Goal: Task Accomplishment & Management: Manage account settings

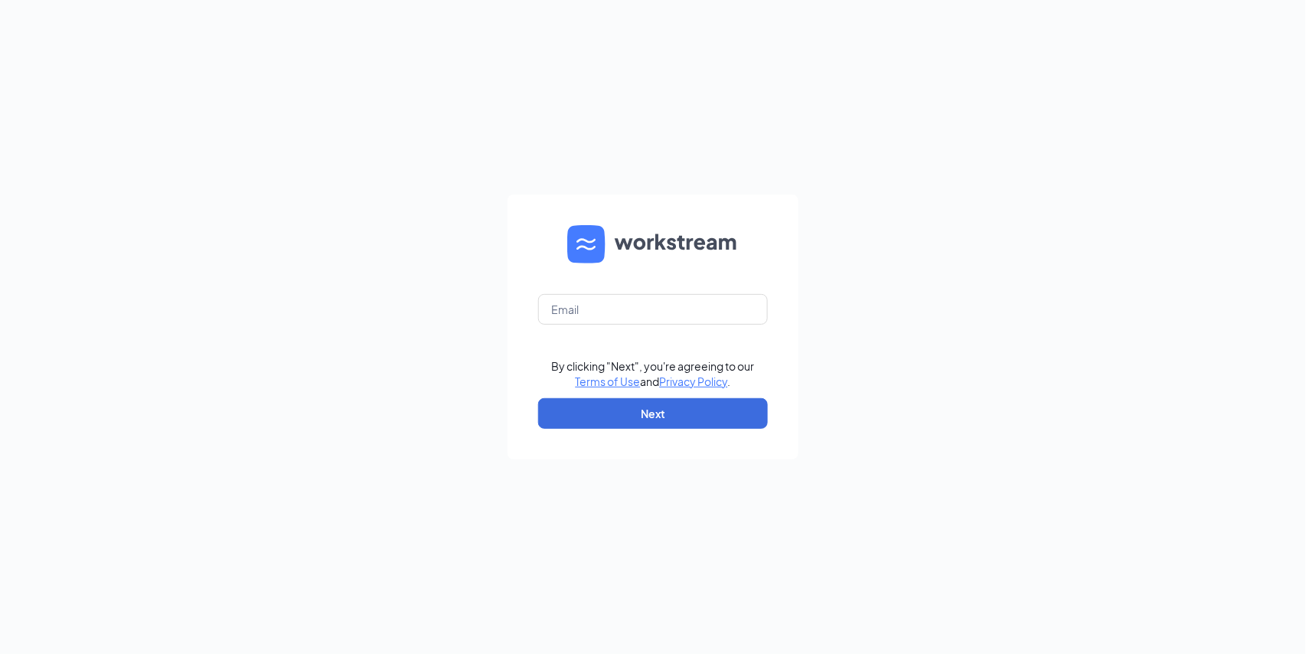
click at [596, 331] on form "By clicking "Next", you're agreeing to our Terms of Use and Privacy Policy . Ne…" at bounding box center [653, 327] width 291 height 265
click at [602, 311] on input "text" at bounding box center [653, 309] width 230 height 31
type input "oh0280@pjunited.com"
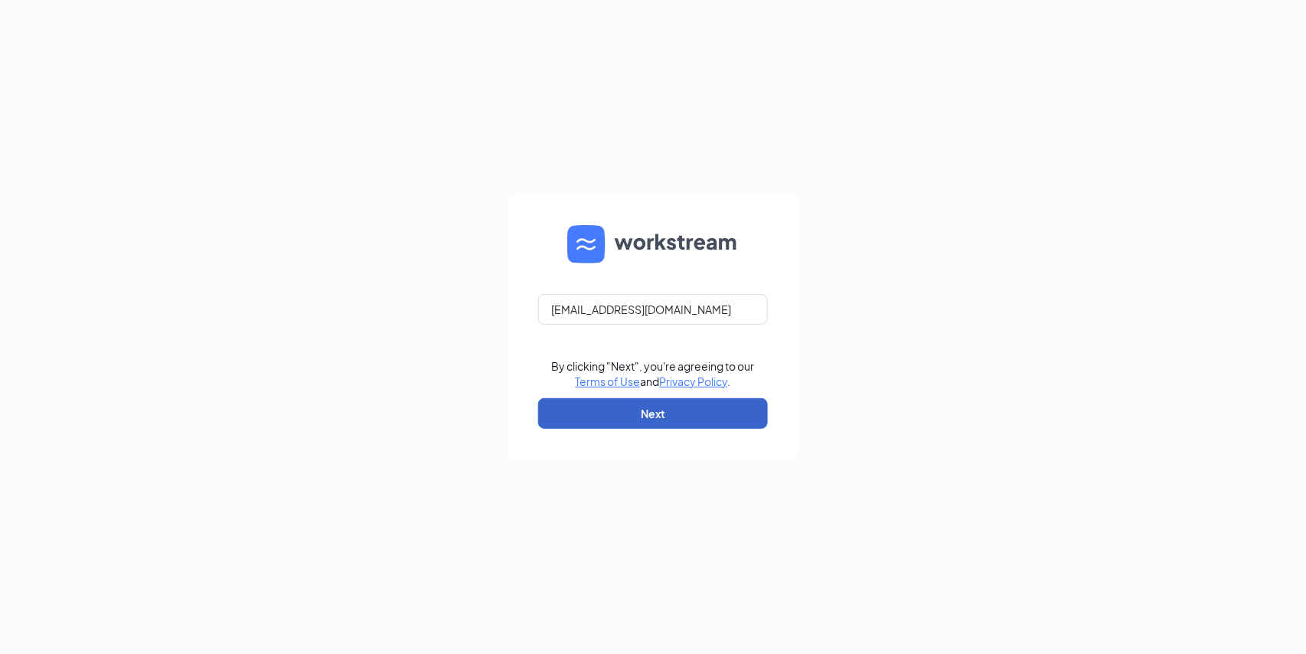
click at [610, 420] on button "Next" at bounding box center [653, 413] width 230 height 31
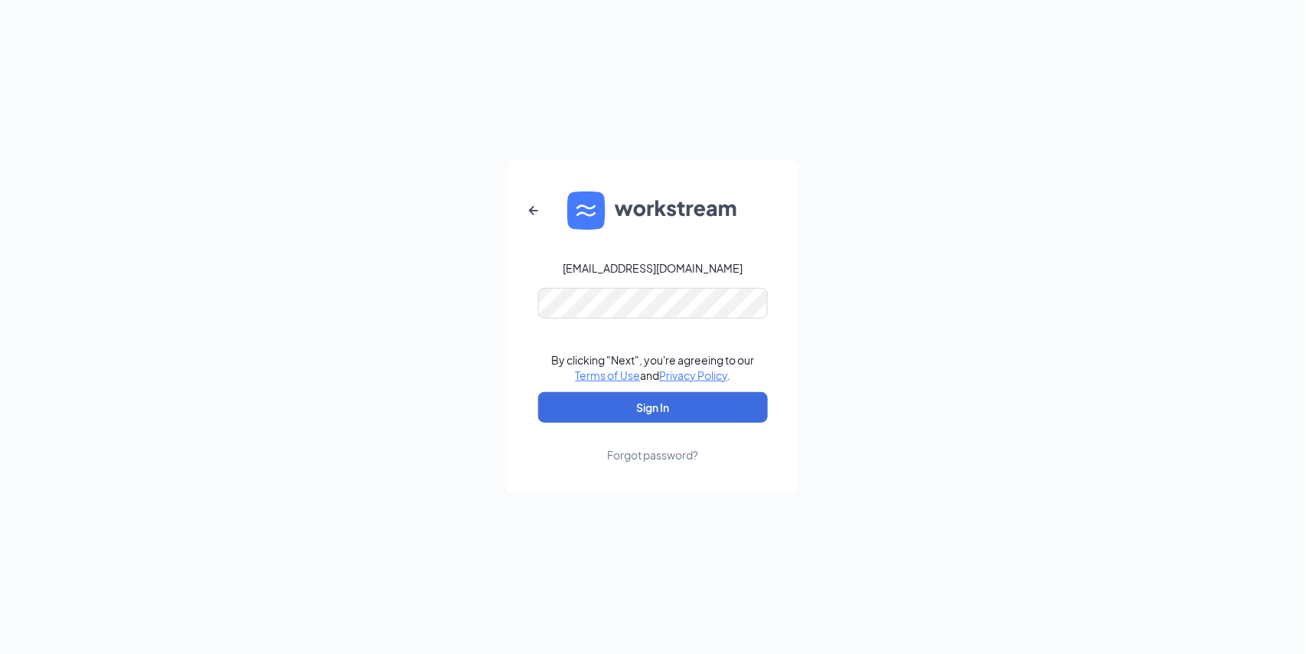
click at [591, 317] on form "oh0280@pjunited.com By clicking "Next", you're agreeing to our Terms of Use and…" at bounding box center [653, 327] width 291 height 332
click at [604, 411] on button "Sign In" at bounding box center [653, 407] width 230 height 31
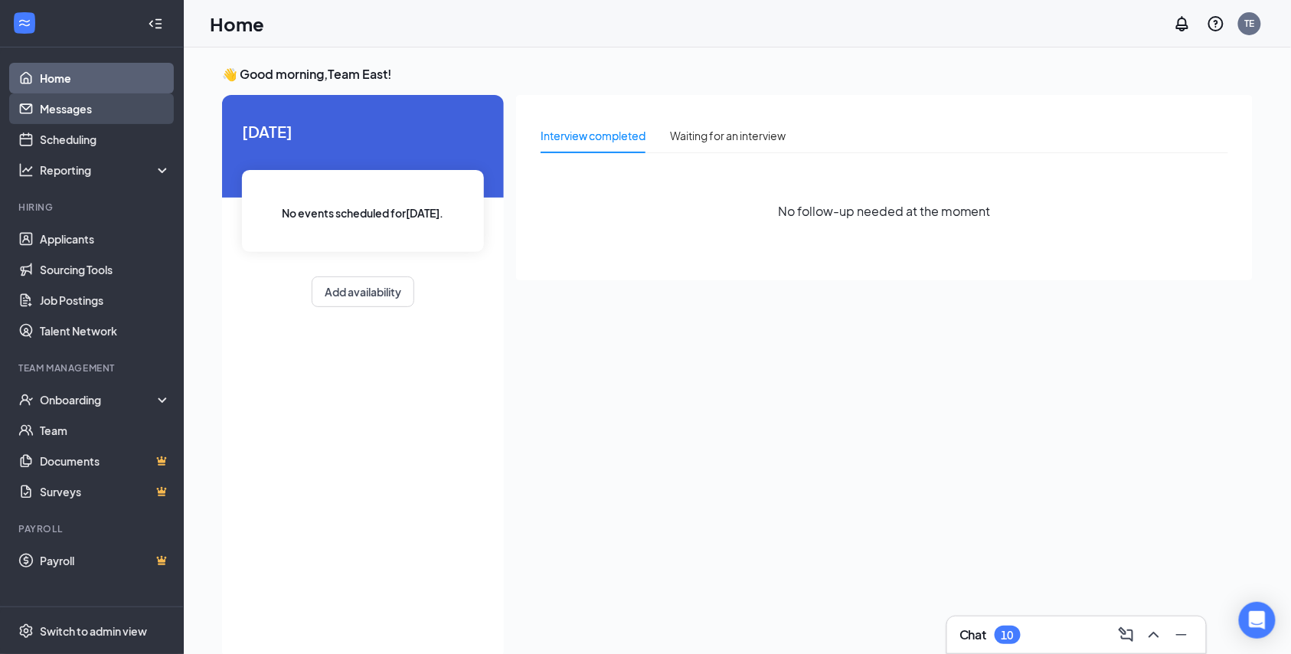
click at [68, 104] on link "Messages" at bounding box center [105, 108] width 131 height 31
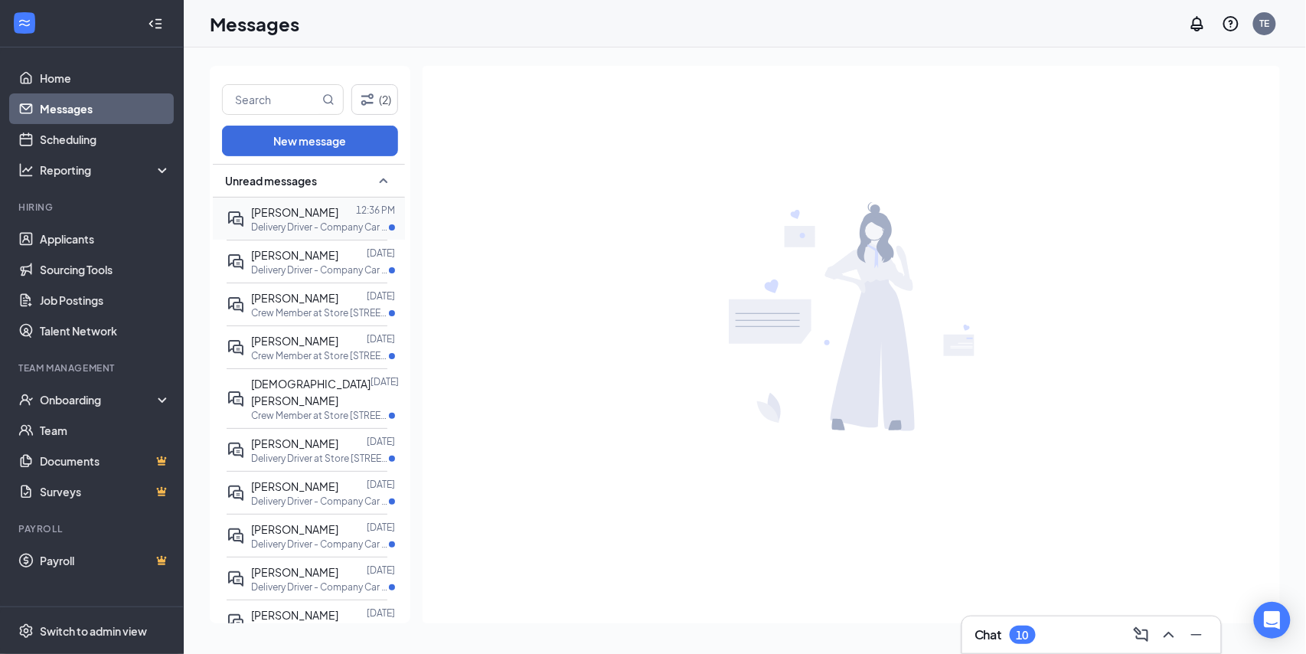
click at [298, 221] on div "[PERSON_NAME]" at bounding box center [294, 212] width 87 height 17
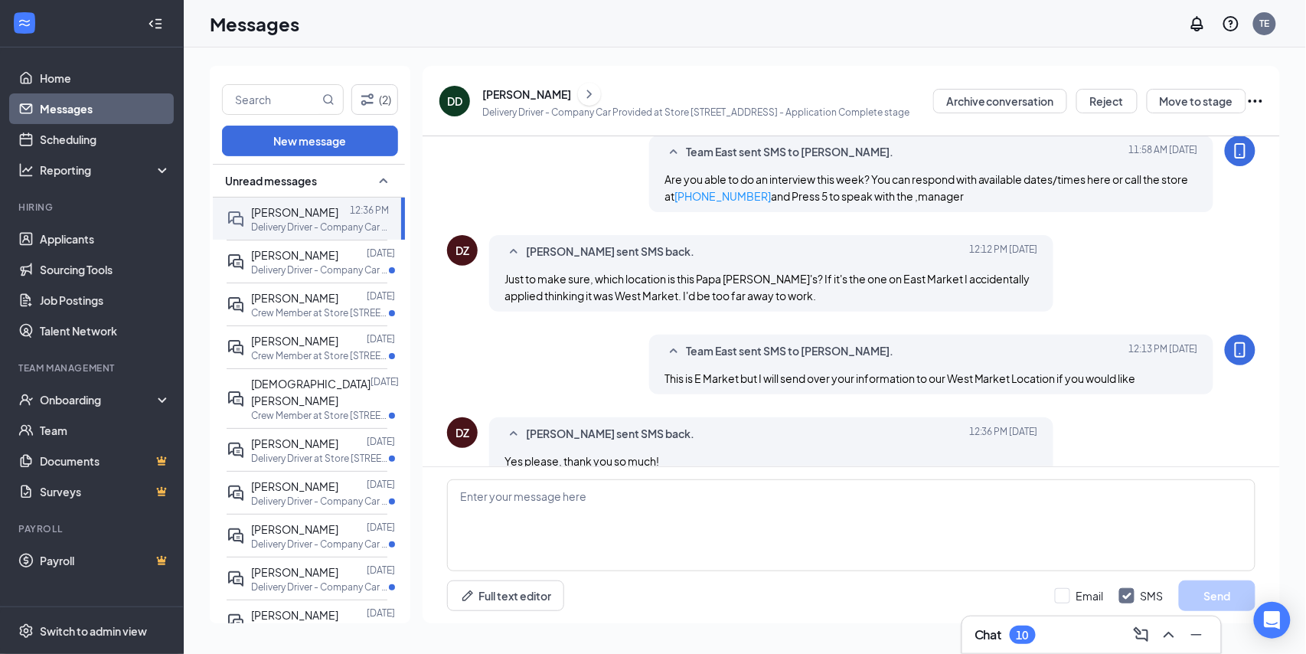
scroll to position [399, 0]
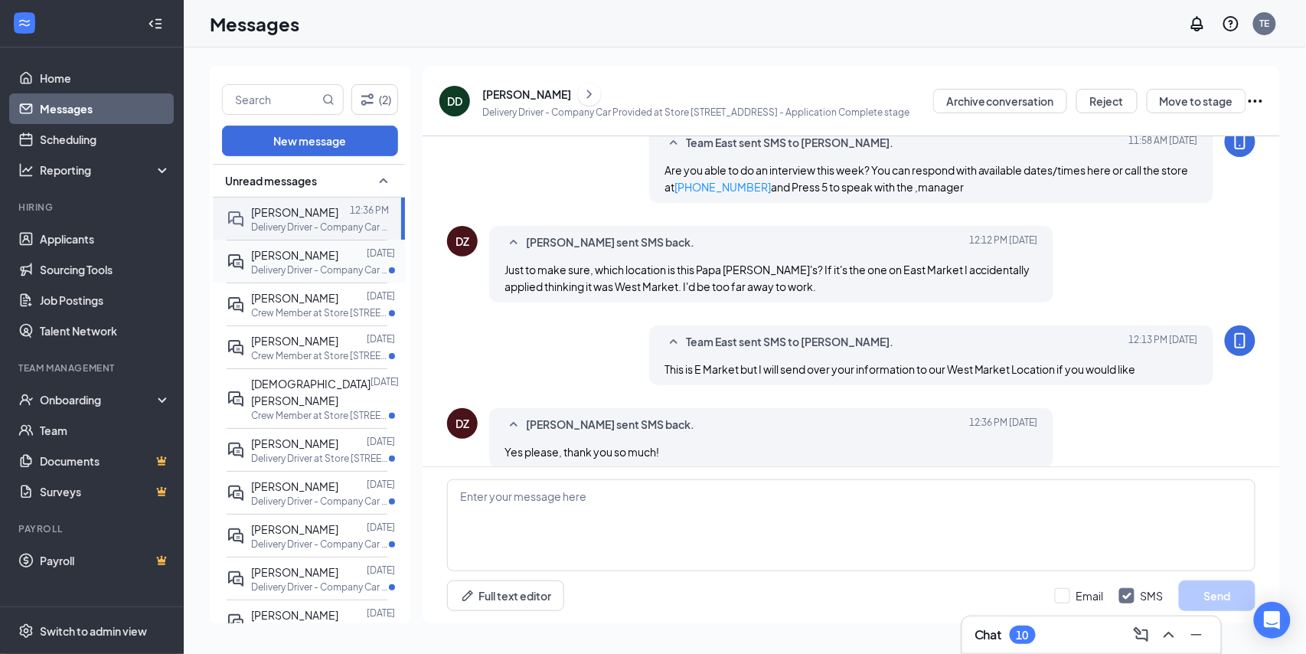
click at [271, 262] on span "[PERSON_NAME]" at bounding box center [294, 255] width 87 height 14
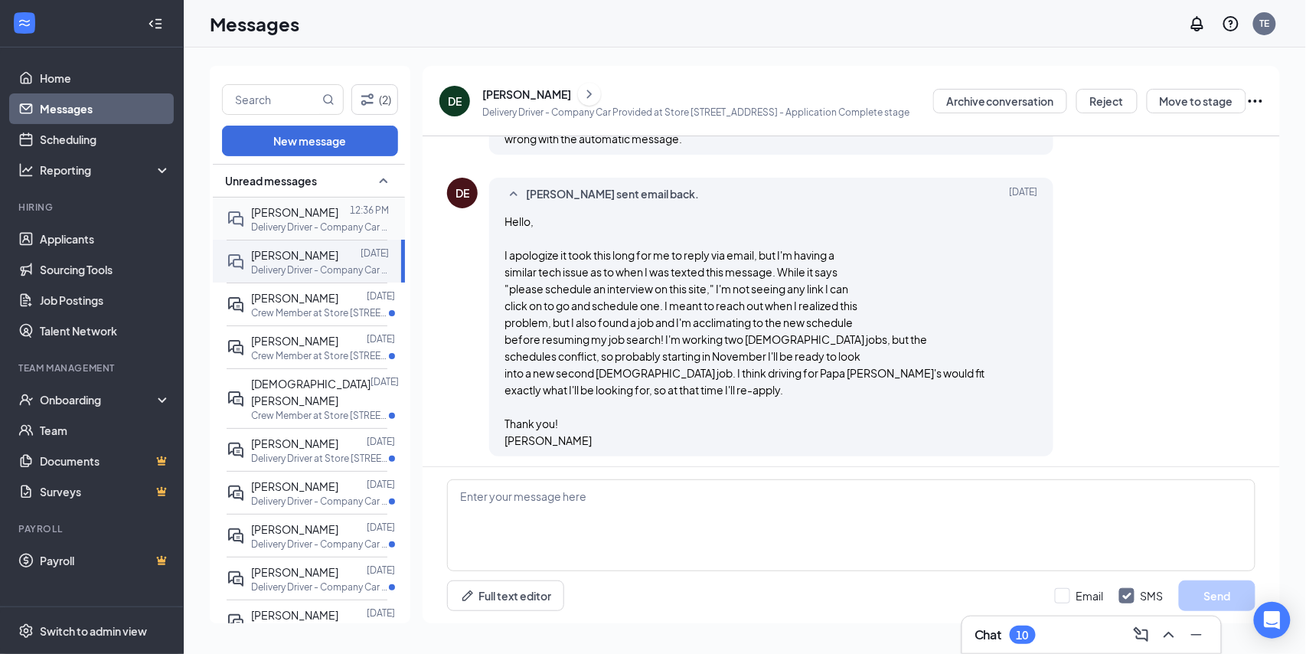
scroll to position [331, 0]
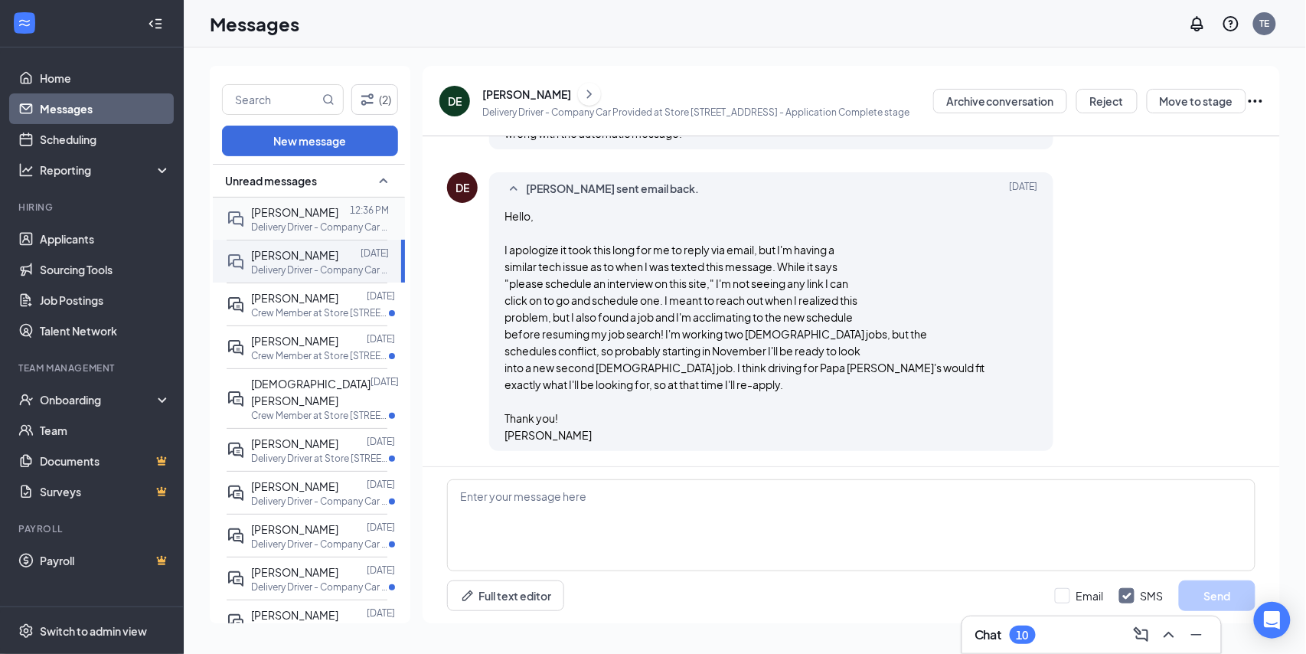
click at [286, 219] on span "[PERSON_NAME]" at bounding box center [294, 212] width 87 height 14
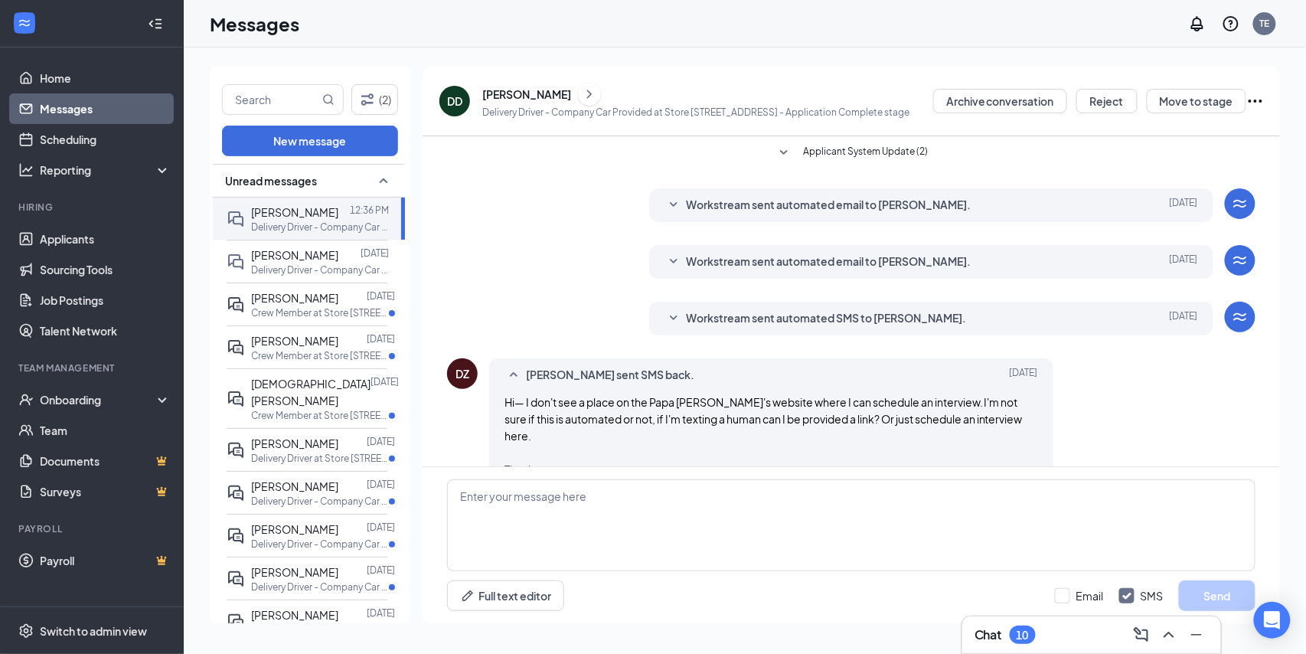
scroll to position [102, 0]
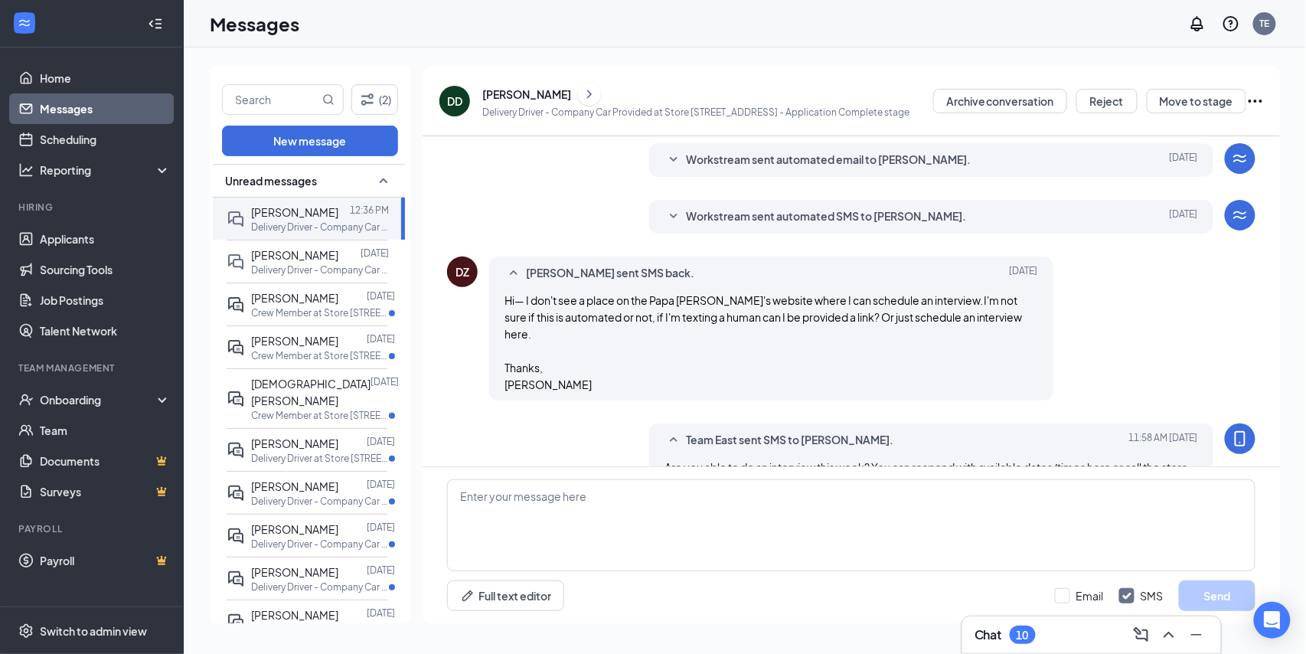
click at [464, 280] on div "DZ" at bounding box center [462, 272] width 31 height 31
click at [556, 93] on div "[PERSON_NAME]" at bounding box center [526, 94] width 89 height 15
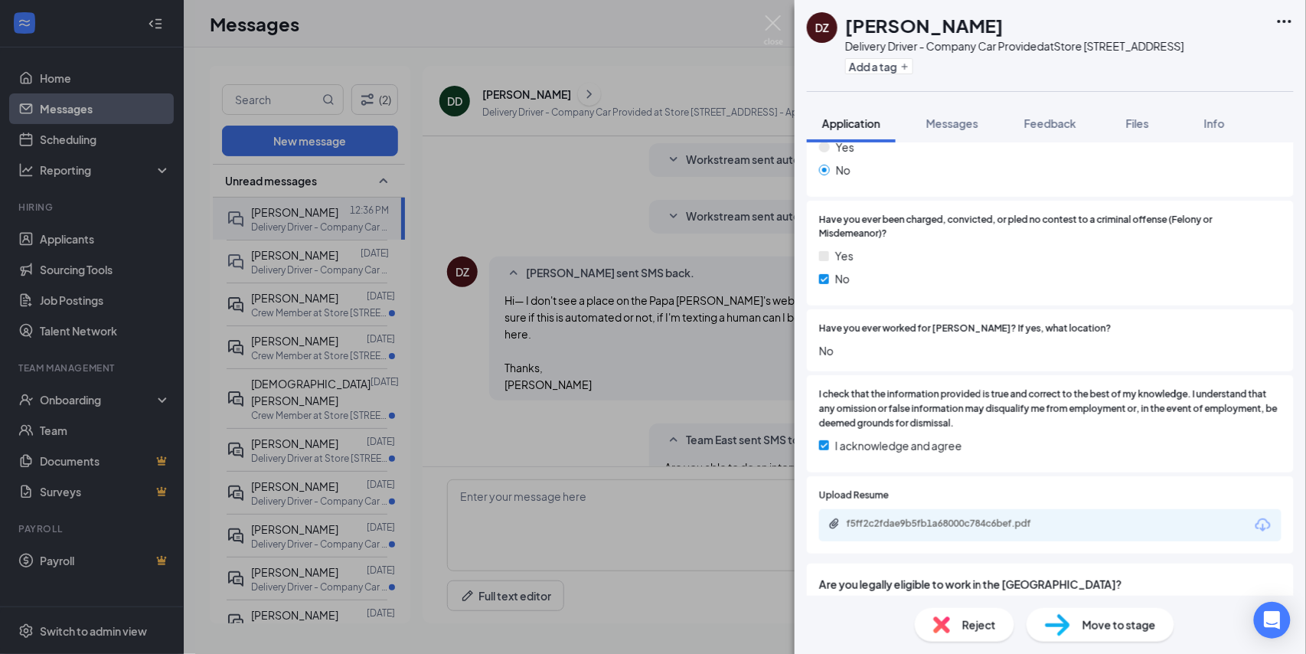
scroll to position [613, 0]
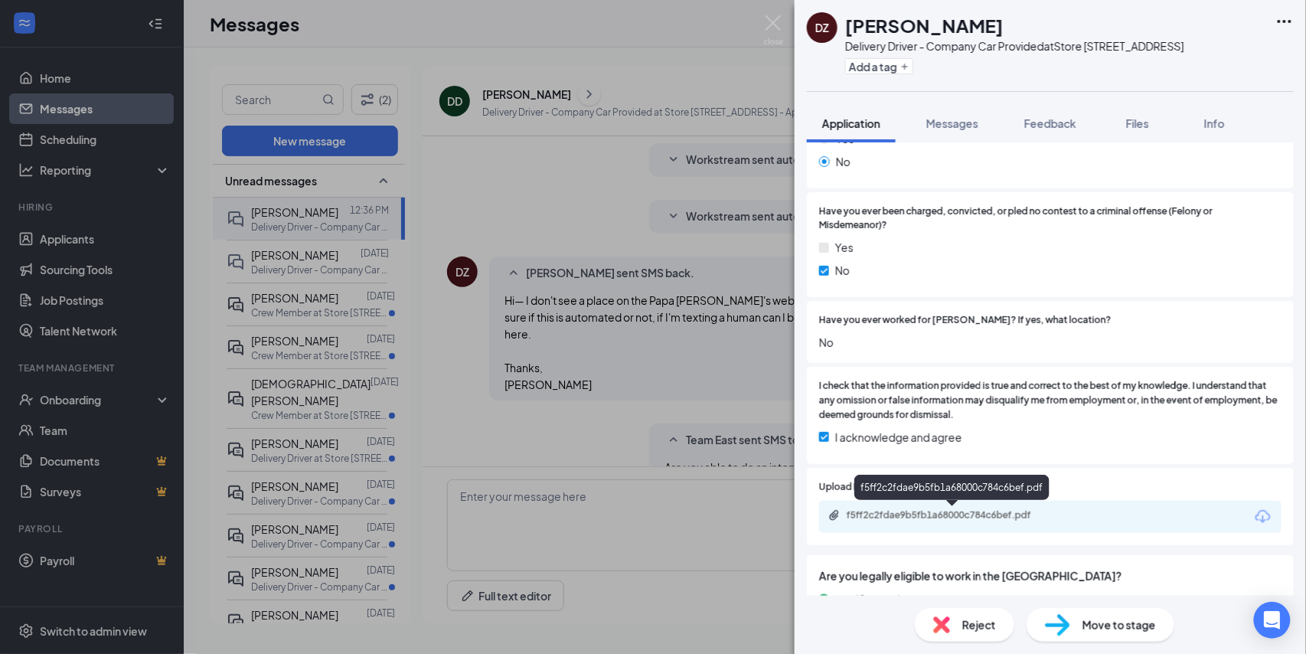
click at [931, 518] on div "f5ff2c2fdae9b5fb1a68000c784c6bef.pdf" at bounding box center [954, 515] width 214 height 12
click at [623, 213] on div "DZ [PERSON_NAME] Delivery Driver - Company Car Provided at Store [STREET_ADDRES…" at bounding box center [653, 327] width 1306 height 654
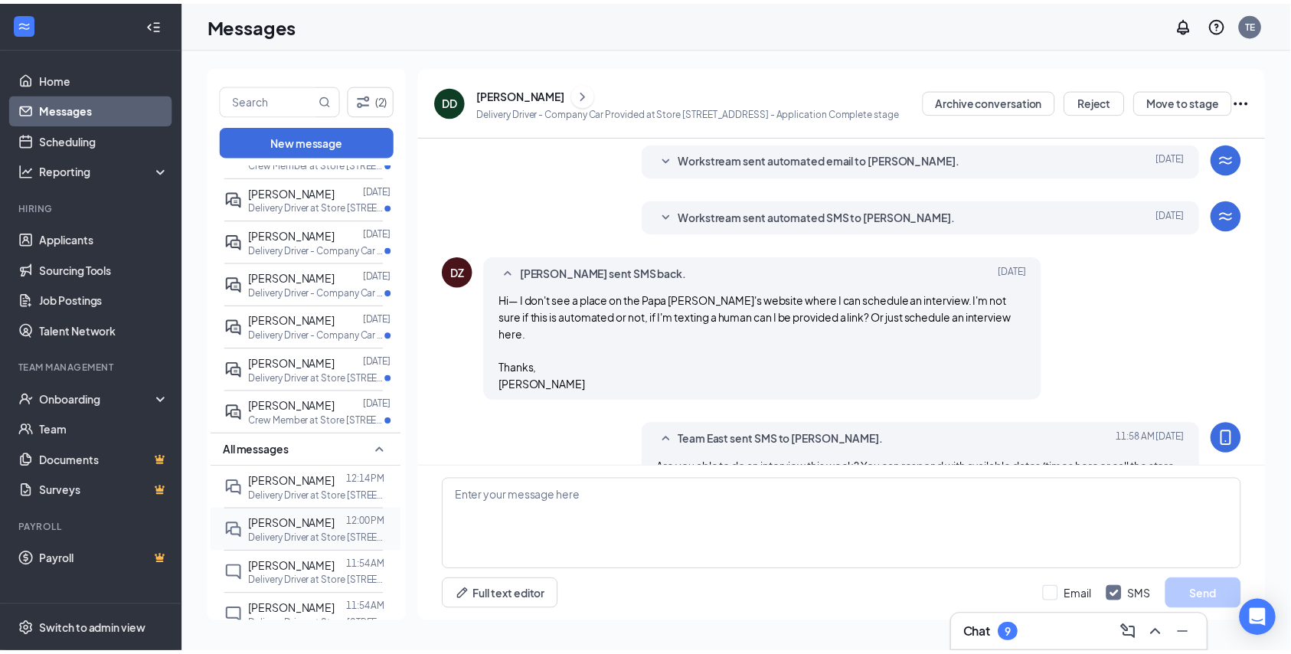
scroll to position [306, 0]
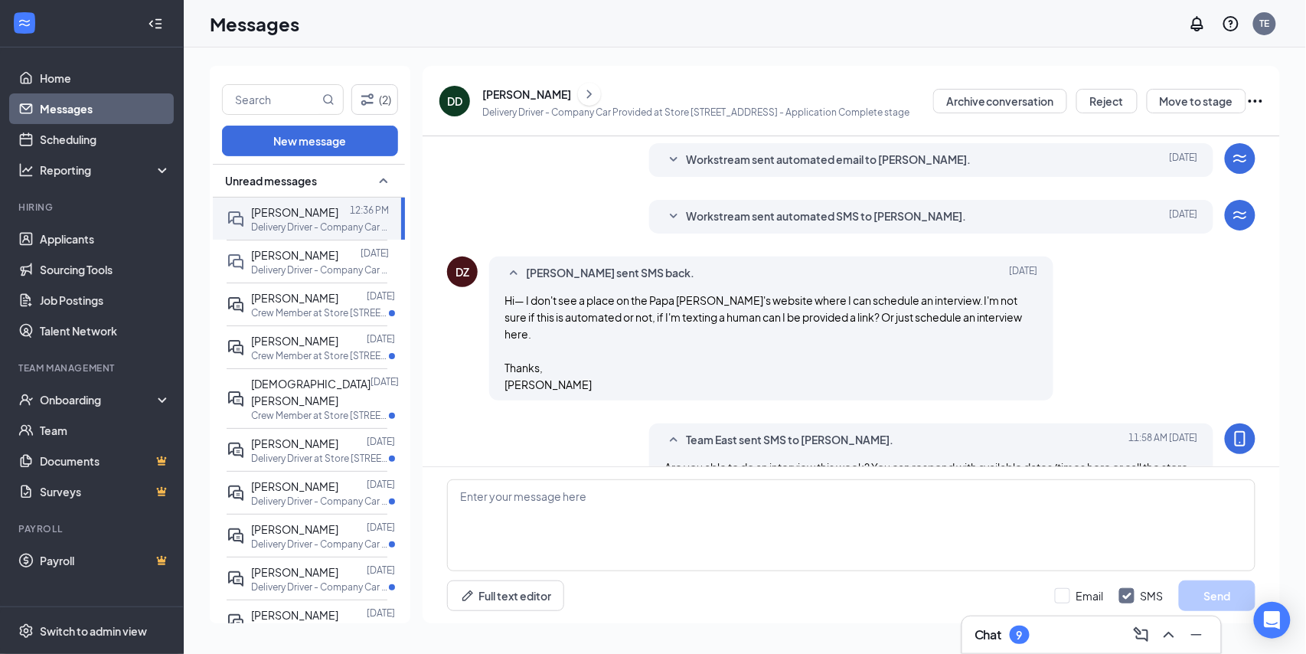
click at [86, 230] on link "Applicants" at bounding box center [105, 239] width 131 height 31
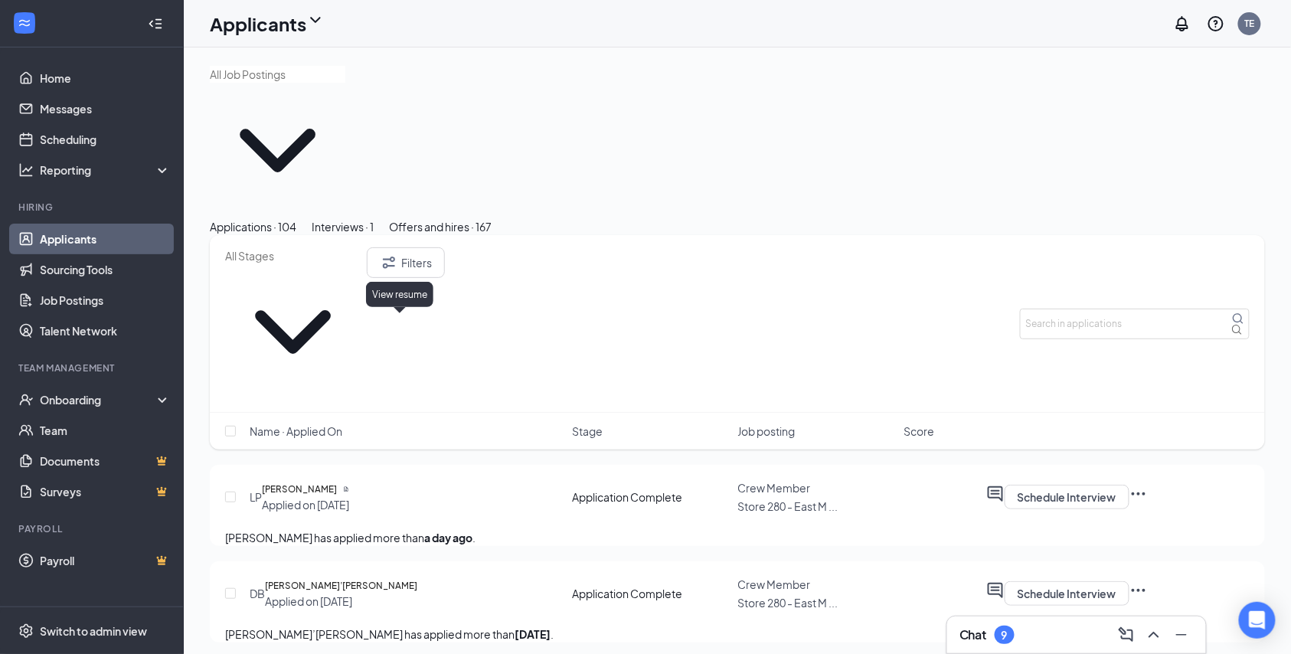
click at [348, 487] on icon "Document" at bounding box center [346, 489] width 4 height 5
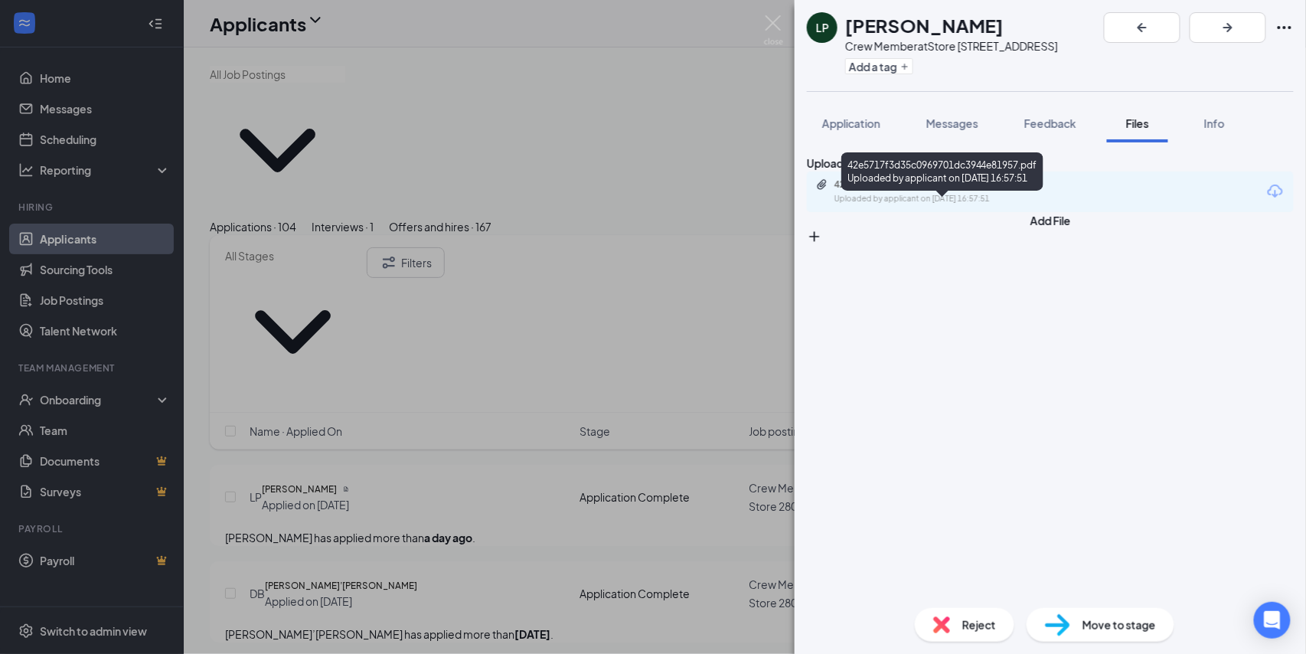
click at [941, 205] on div "Uploaded by applicant on [DATE] 16:57:51" at bounding box center [950, 199] width 230 height 12
click at [410, 305] on div "LP [PERSON_NAME] Crew Member at Store [STREET_ADDRESS] Add a tag Application Me…" at bounding box center [653, 327] width 1306 height 654
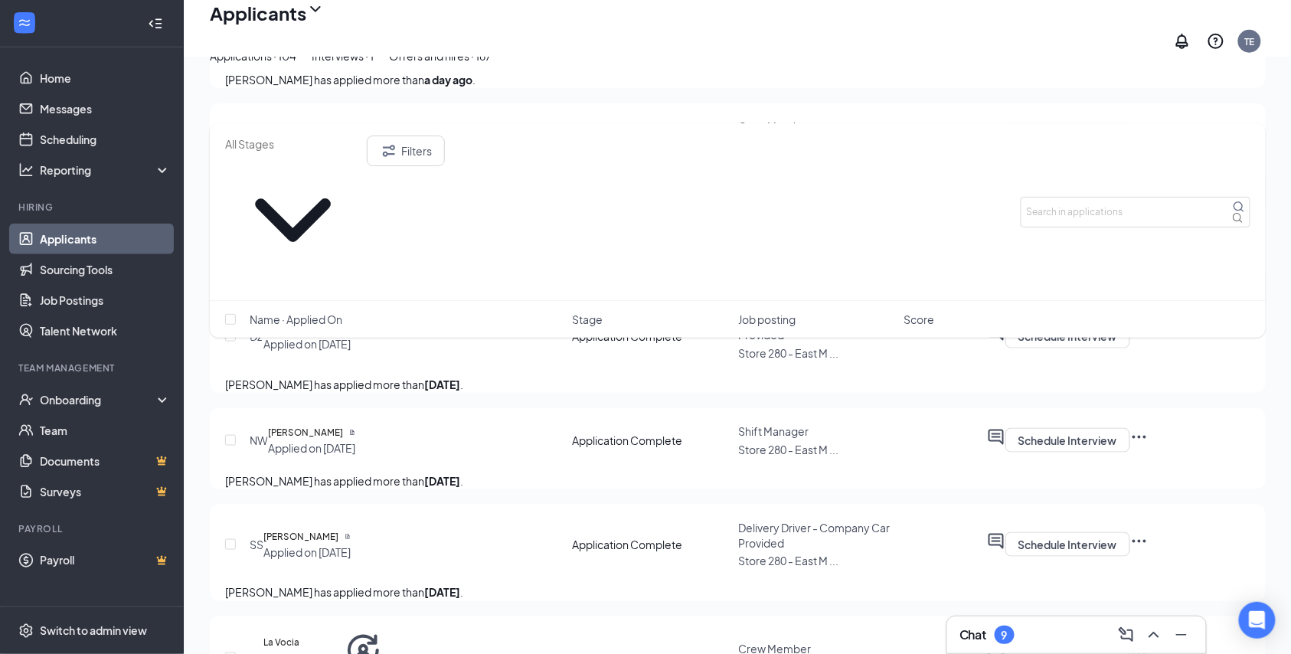
scroll to position [408, 0]
click at [222, 294] on div "DZ [PERSON_NAME] Applied on [DATE] Application Complete Delivery Driver - Compa…" at bounding box center [738, 342] width 1056 height 96
click at [230, 329] on input "checkbox" at bounding box center [230, 334] width 11 height 11
checkbox input "true"
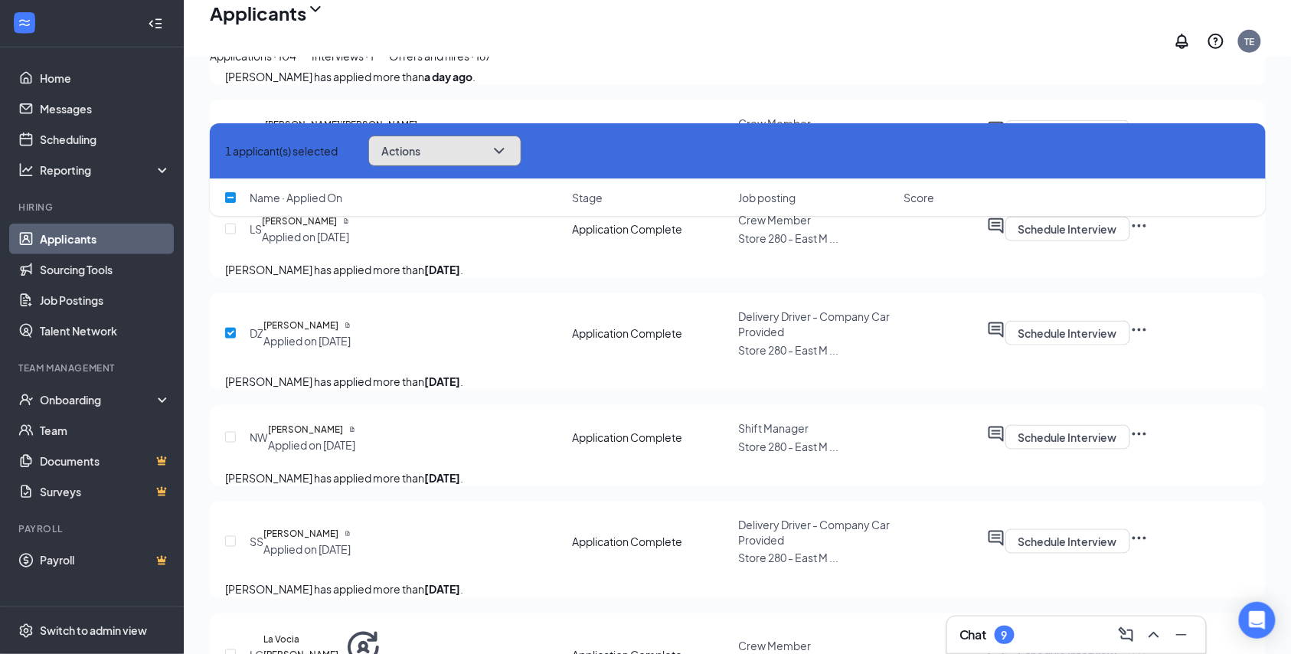
click at [521, 136] on button "Actions" at bounding box center [444, 151] width 153 height 31
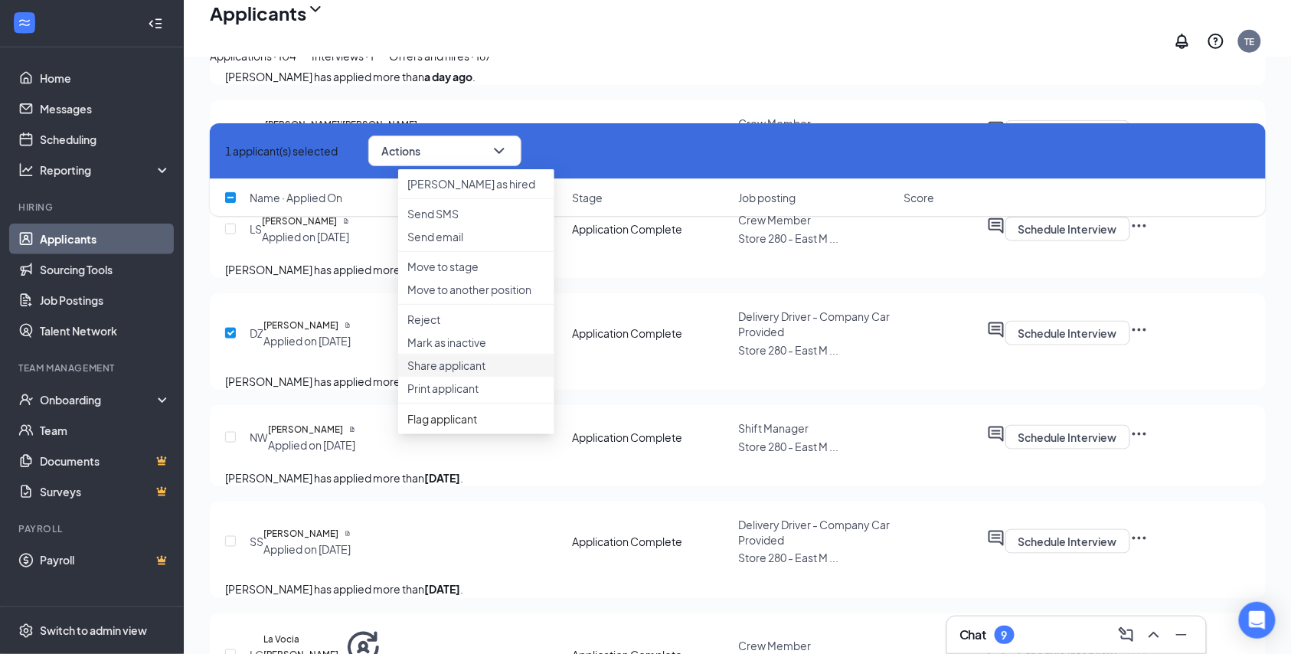
click at [482, 373] on p "Share applicant" at bounding box center [476, 365] width 138 height 15
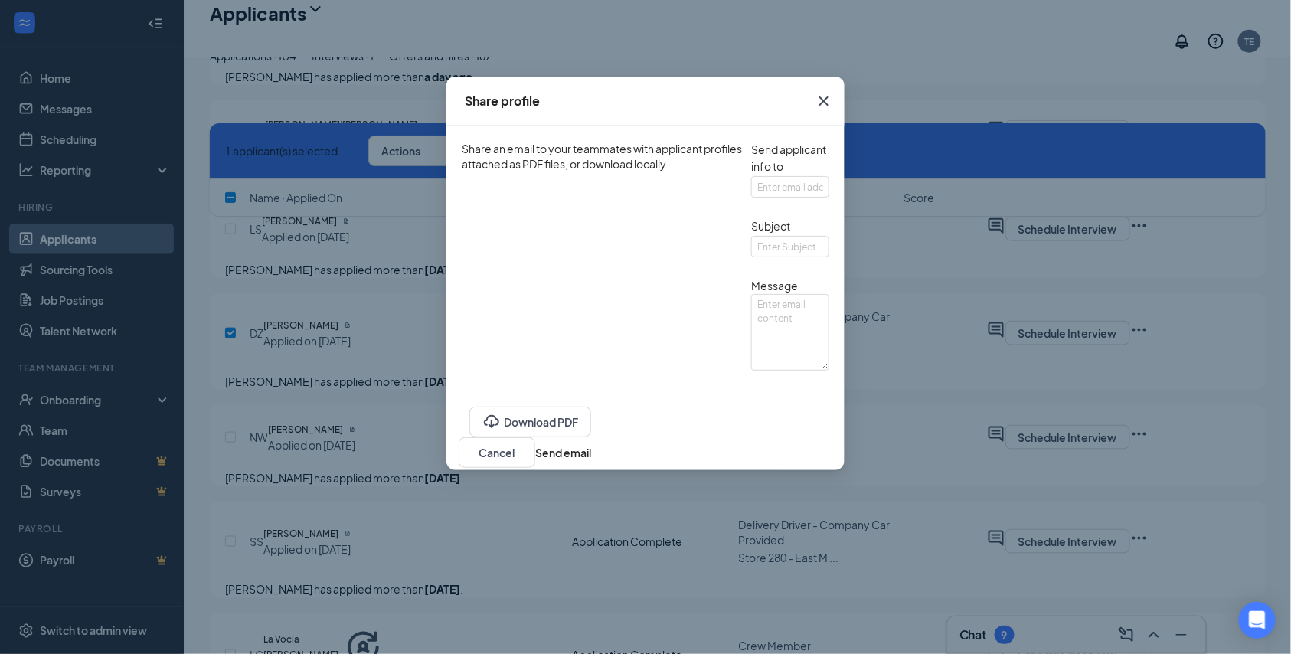
click at [833, 101] on icon "Cross" at bounding box center [824, 101] width 18 height 18
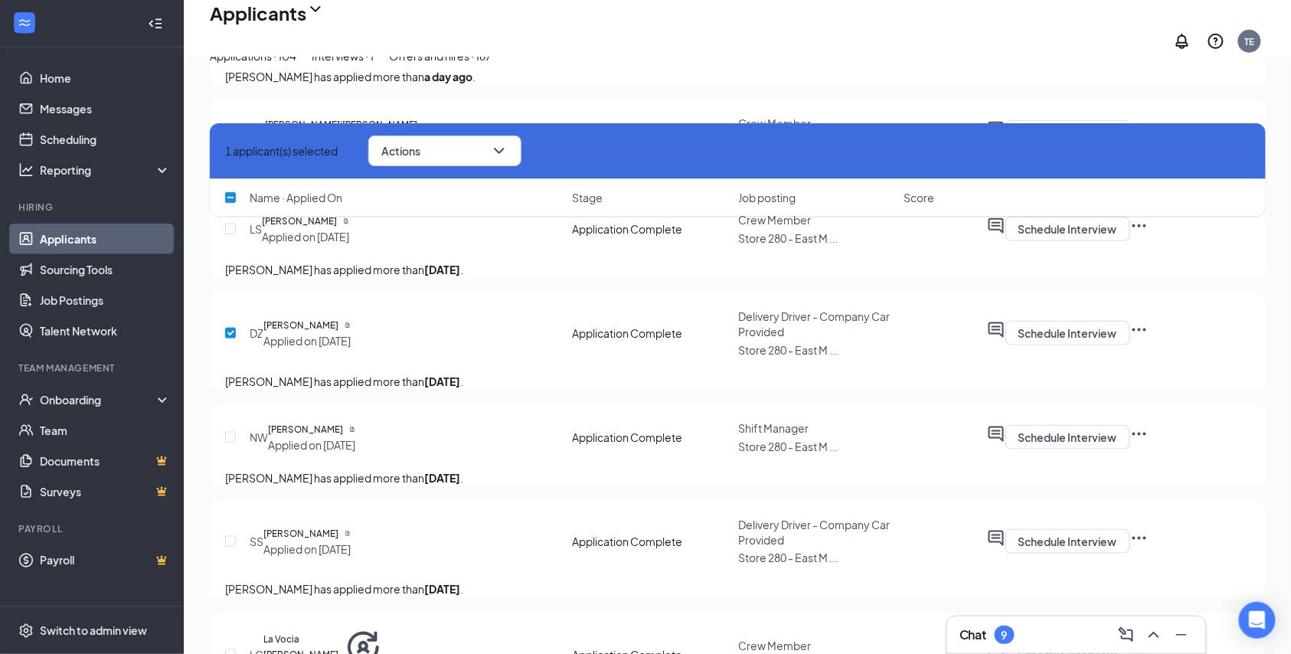
click at [1149, 321] on icon "Ellipses" at bounding box center [1139, 330] width 18 height 18
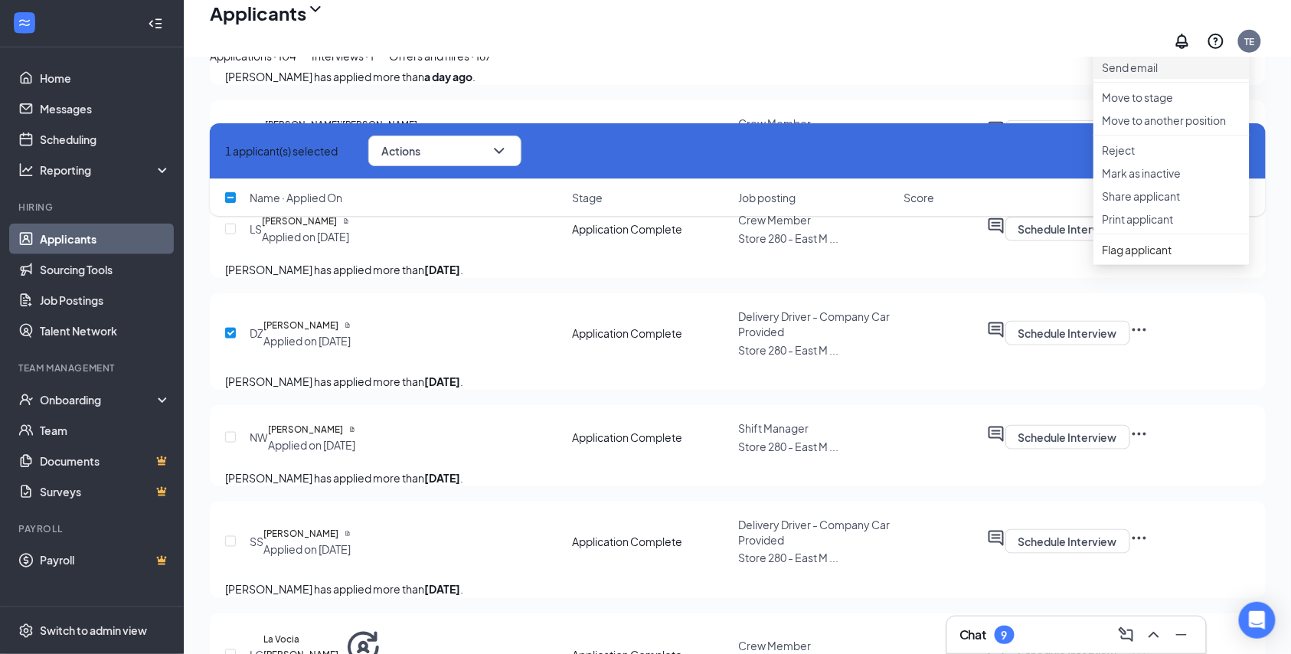
scroll to position [204, 0]
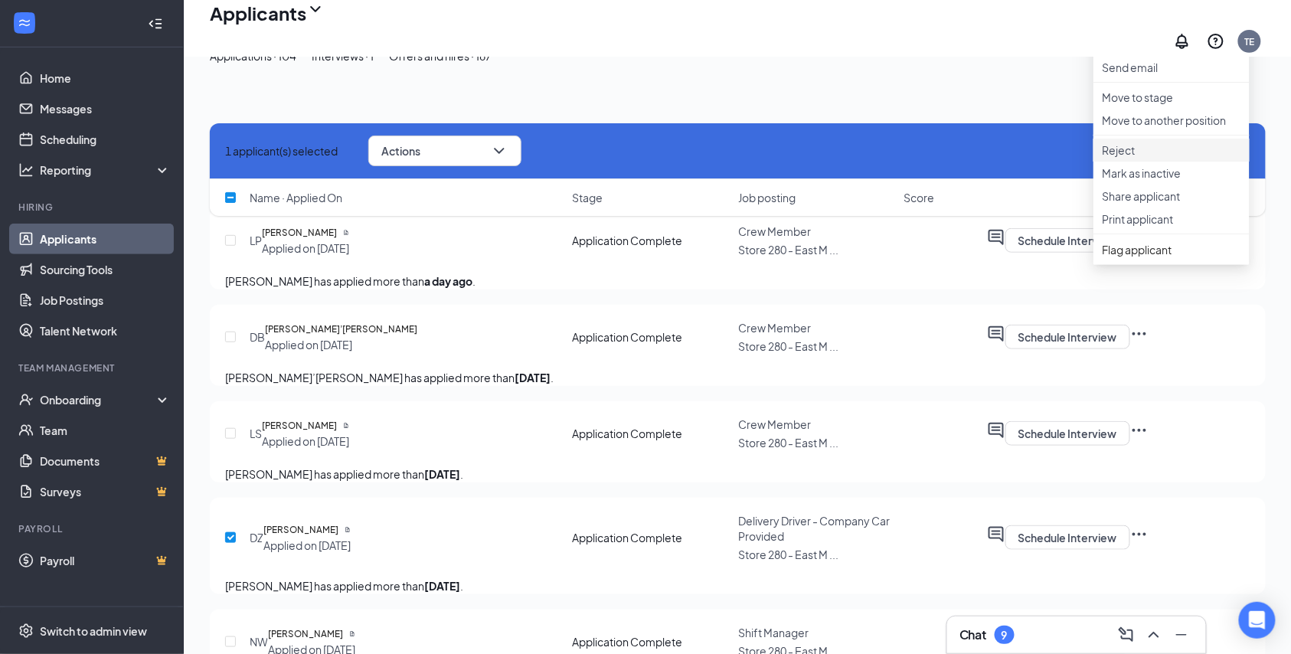
click at [1149, 162] on li "Reject" at bounding box center [1171, 150] width 156 height 23
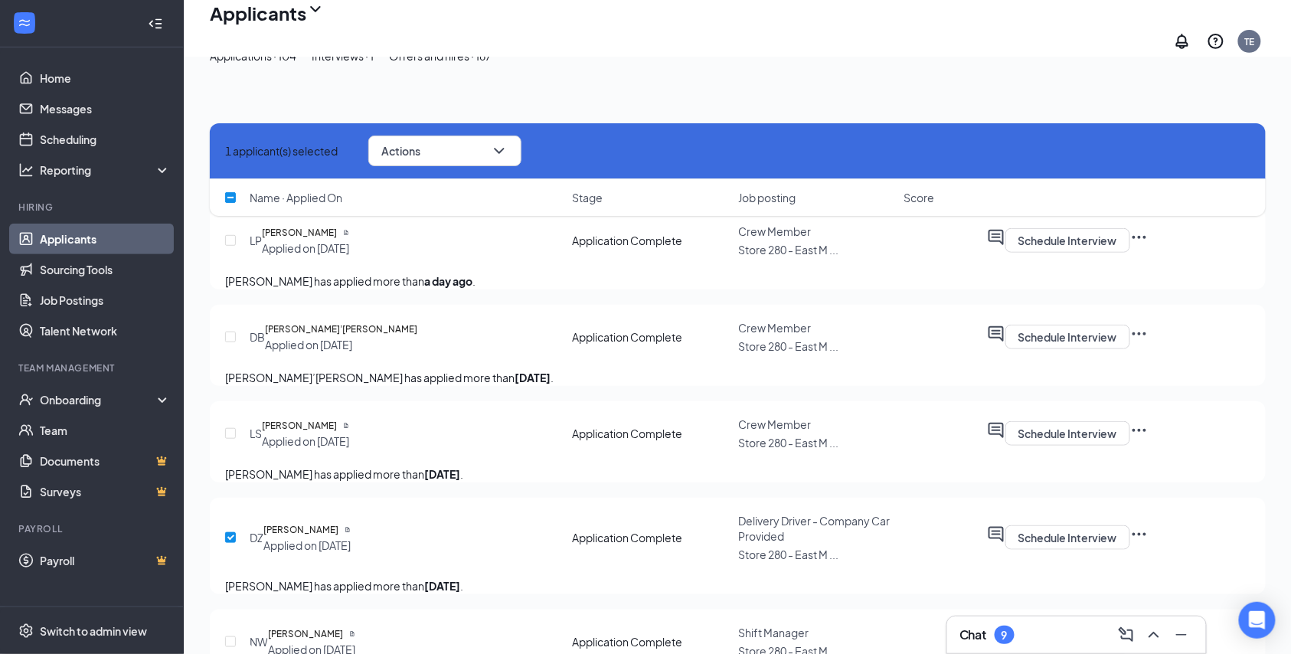
click at [1149, 525] on icon "Ellipses" at bounding box center [1139, 534] width 18 height 18
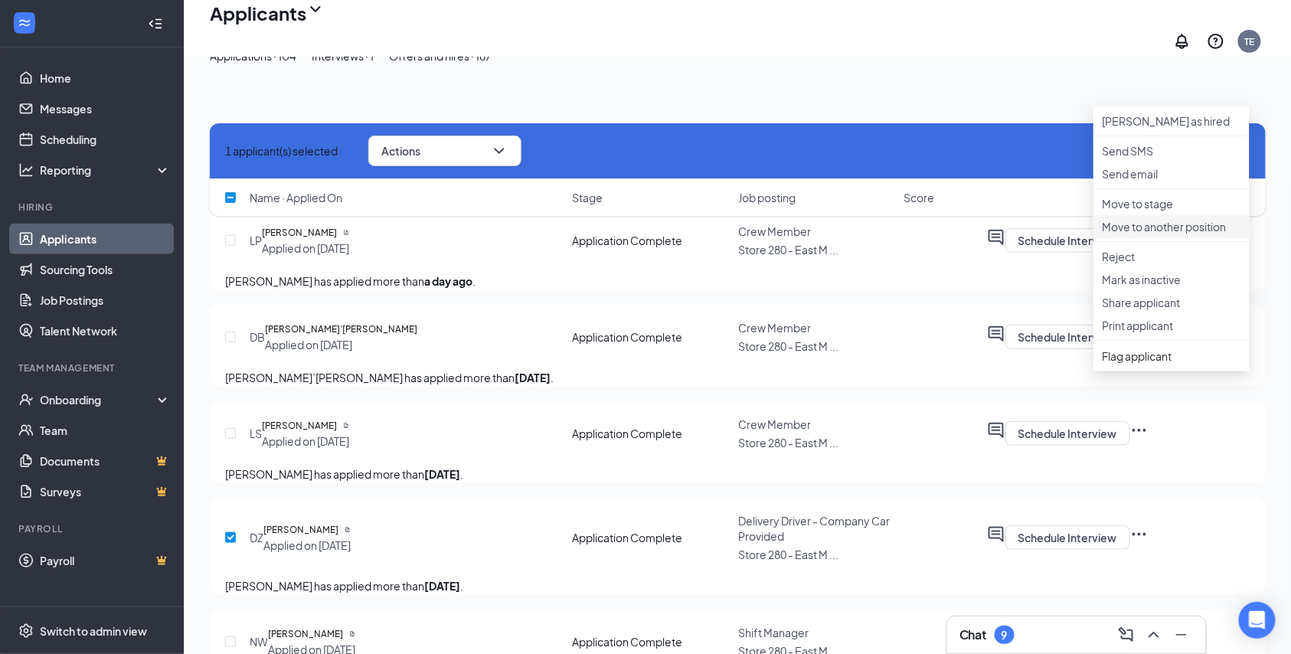
click at [1168, 234] on p "Move to another position" at bounding box center [1172, 226] width 138 height 15
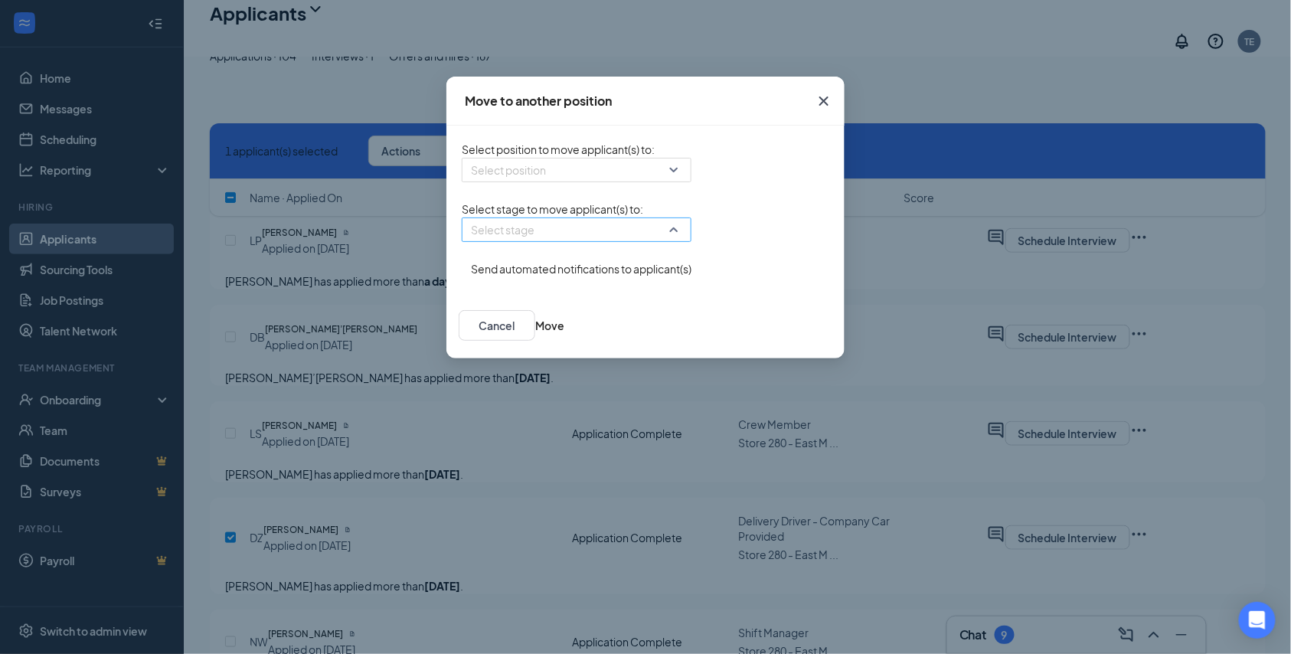
click at [562, 240] on input "search" at bounding box center [571, 229] width 201 height 23
click at [570, 241] on input "search" at bounding box center [571, 229] width 201 height 23
click at [574, 181] on input "search" at bounding box center [571, 170] width 201 height 23
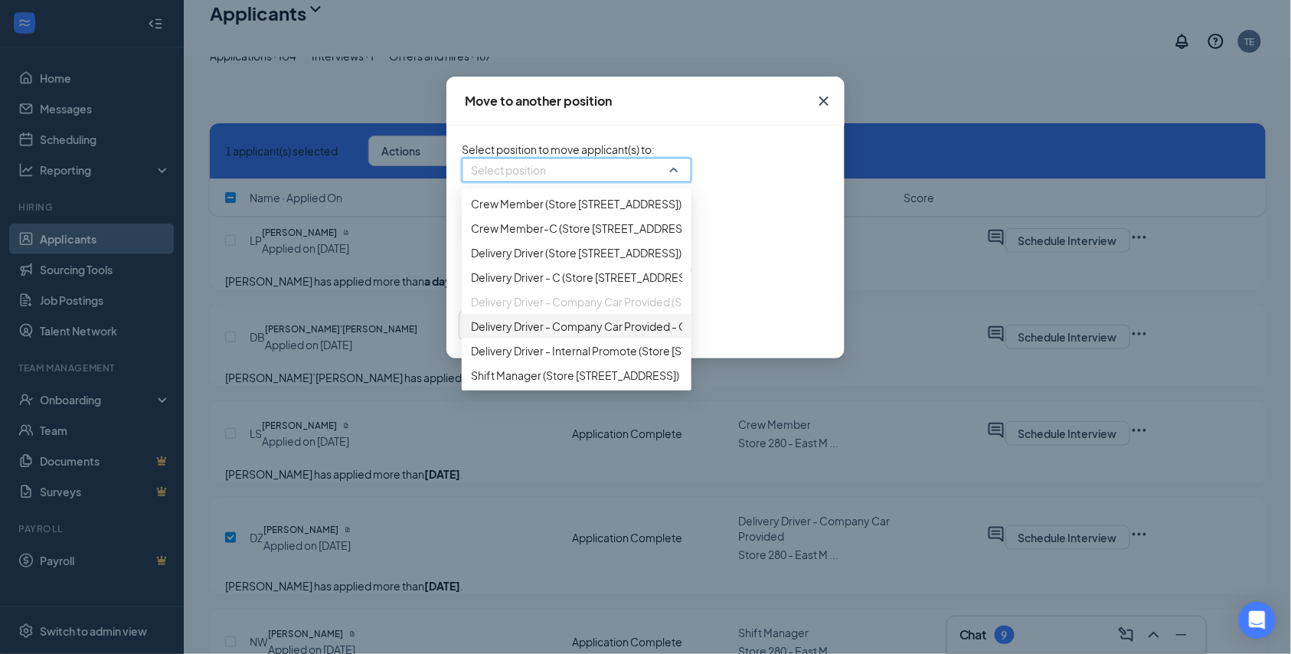
scroll to position [816, 0]
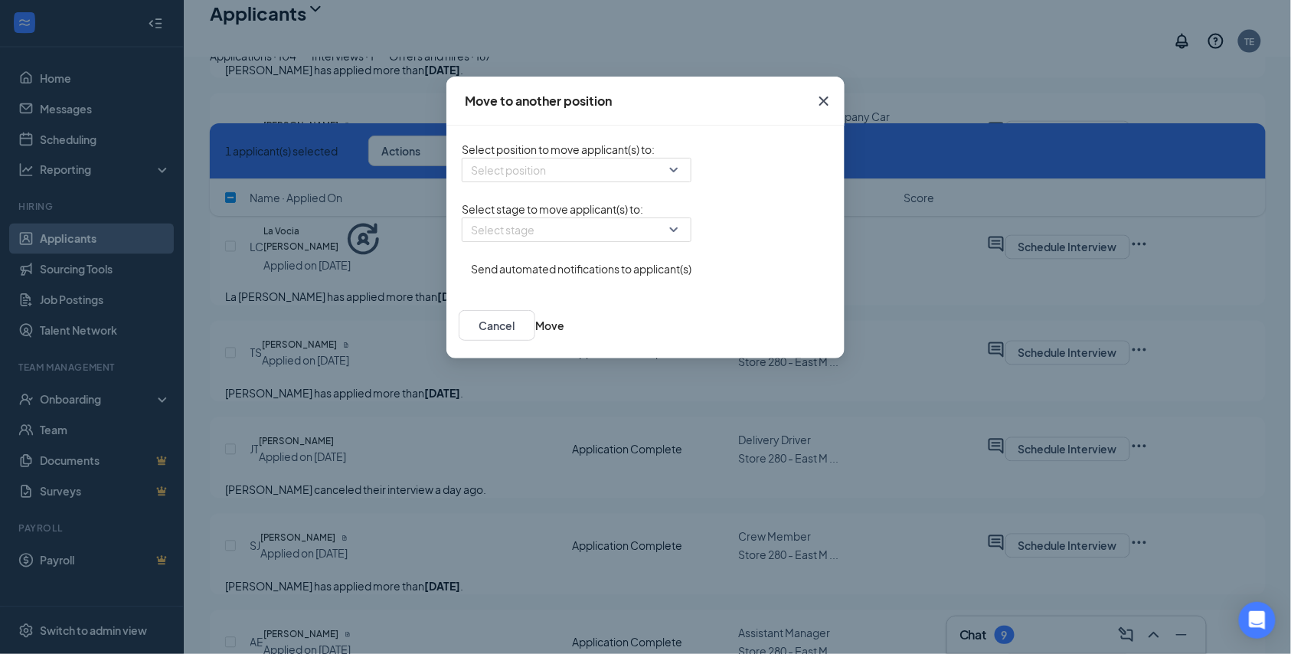
click at [691, 182] on div "Select position 95218 180062 450810 Assistant Manager (Store [STREET_ADDRESS]) …" at bounding box center [577, 170] width 230 height 25
click at [535, 340] on button "Cancel" at bounding box center [497, 325] width 77 height 31
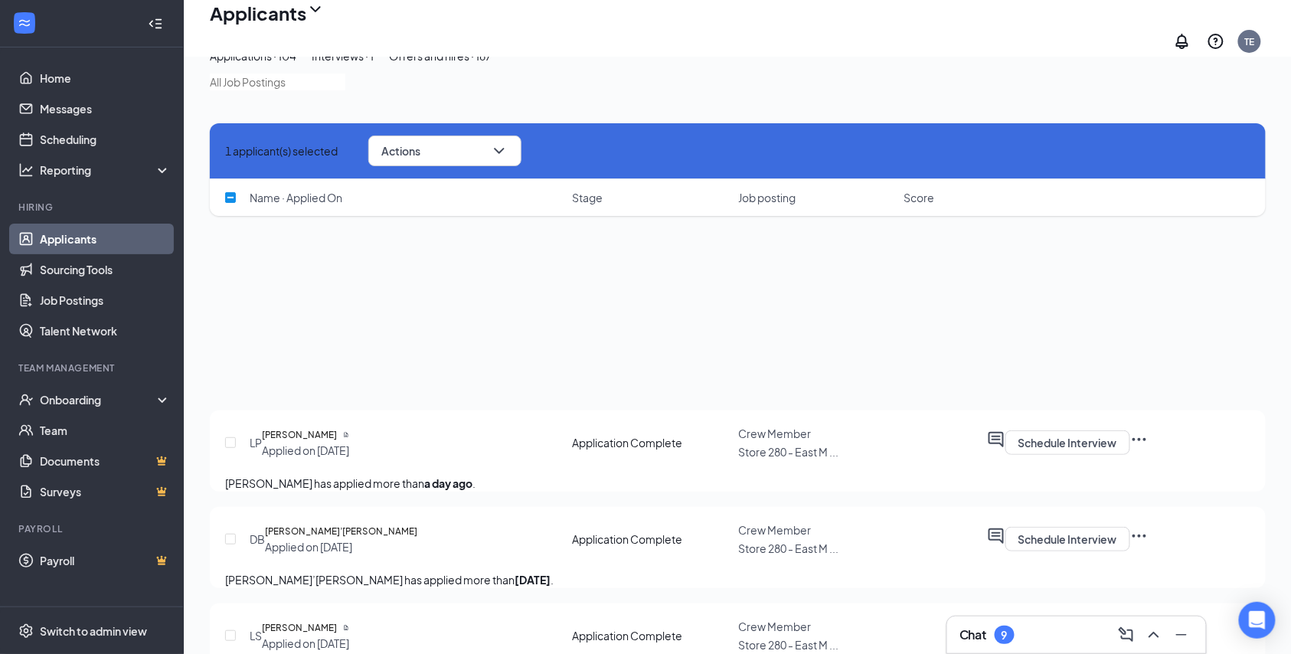
scroll to position [0, 0]
